Goal: Task Accomplishment & Management: Use online tool/utility

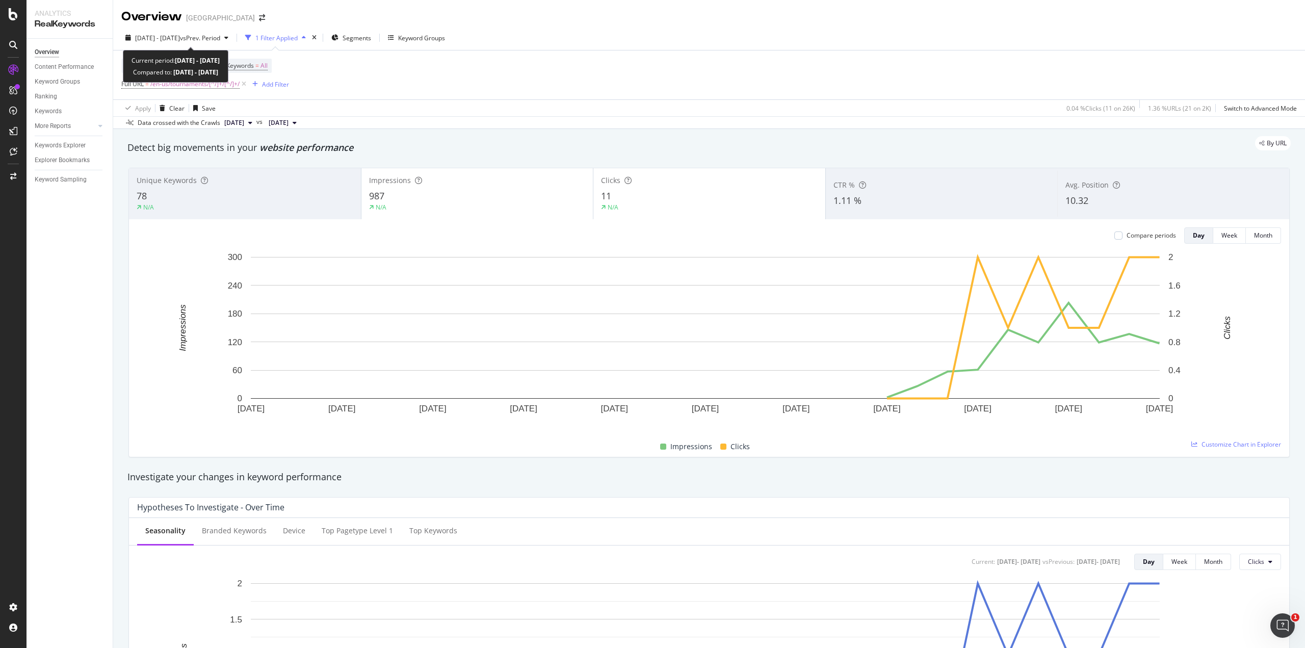
click at [207, 39] on span "vs Prev. Period" at bounding box center [200, 38] width 40 height 9
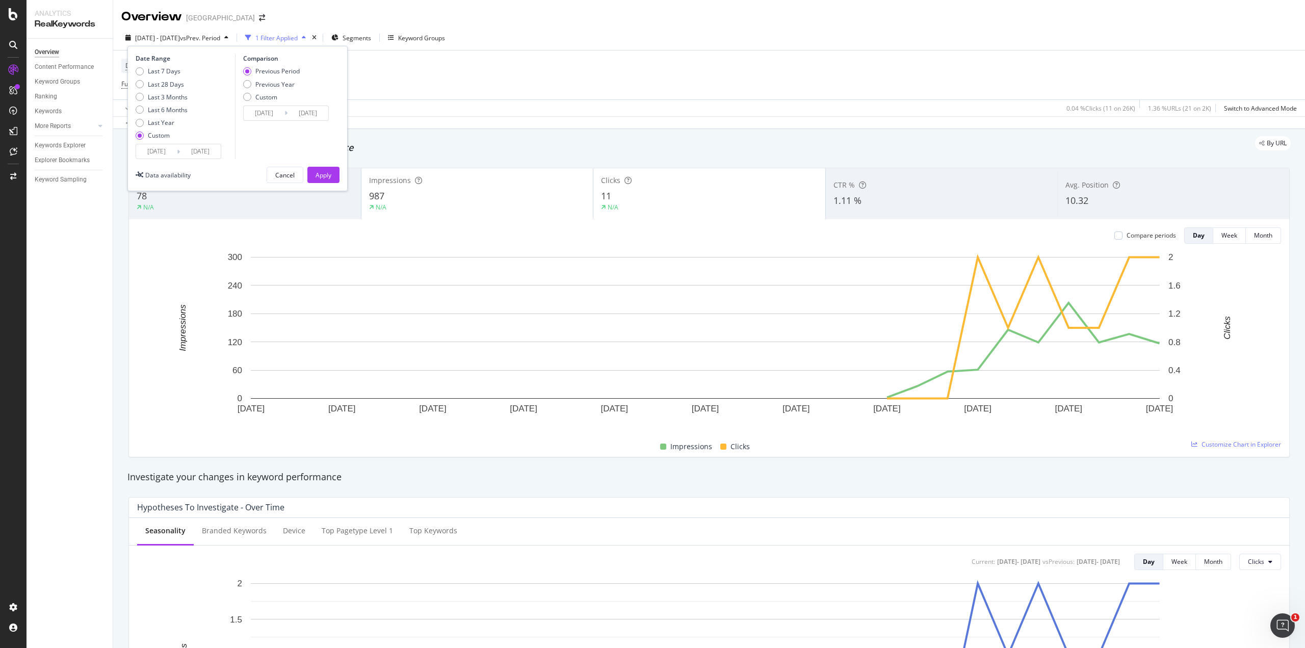
click at [169, 158] on input "[DATE]" at bounding box center [156, 151] width 41 height 14
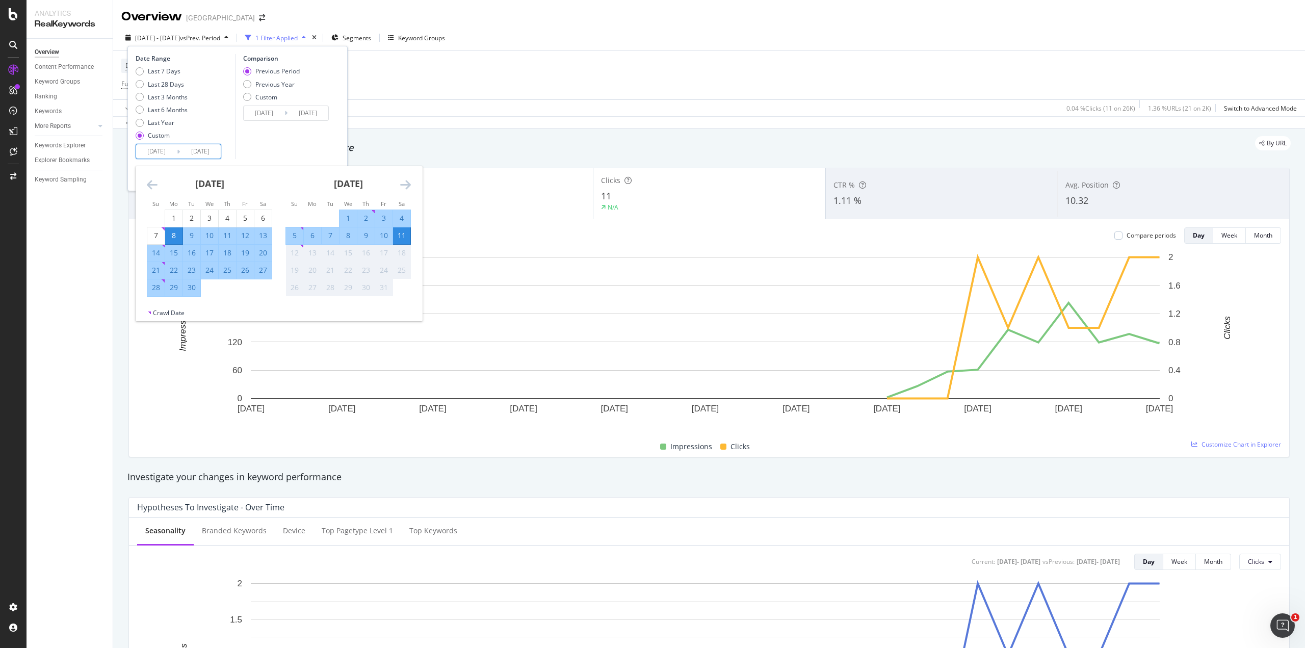
click at [366, 217] on div "2" at bounding box center [365, 218] width 17 height 10
type input "[DATE]"
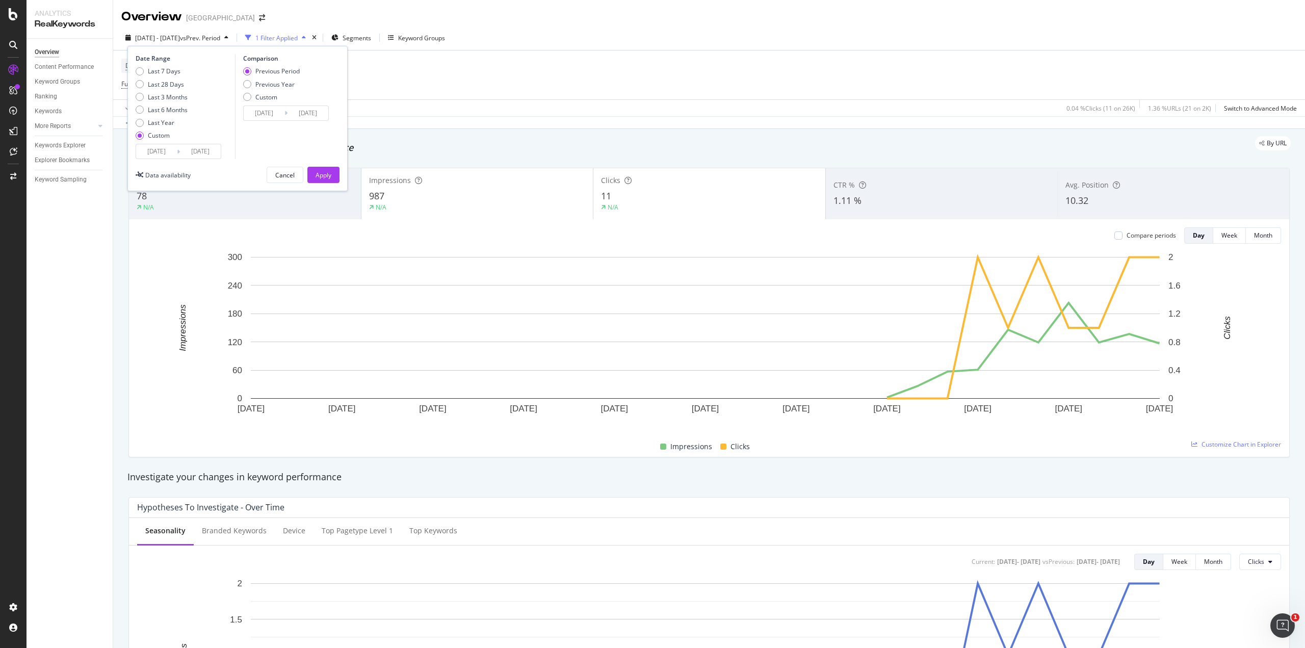
click at [291, 140] on div "Comparison Previous Period Previous Year Custom [DATE] Navigate forward to inte…" at bounding box center [283, 106] width 97 height 105
click at [319, 176] on div "Apply" at bounding box center [324, 175] width 16 height 9
